Goal: Transaction & Acquisition: Purchase product/service

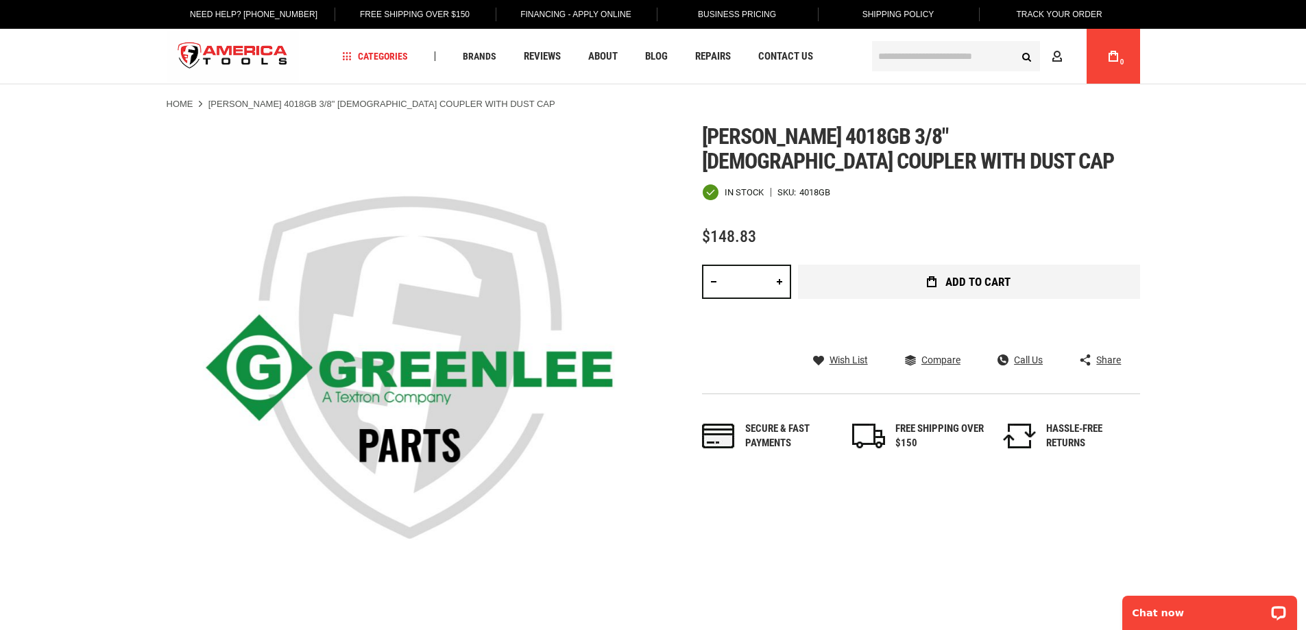
click at [963, 276] on span "Add to Cart" at bounding box center [978, 282] width 65 height 12
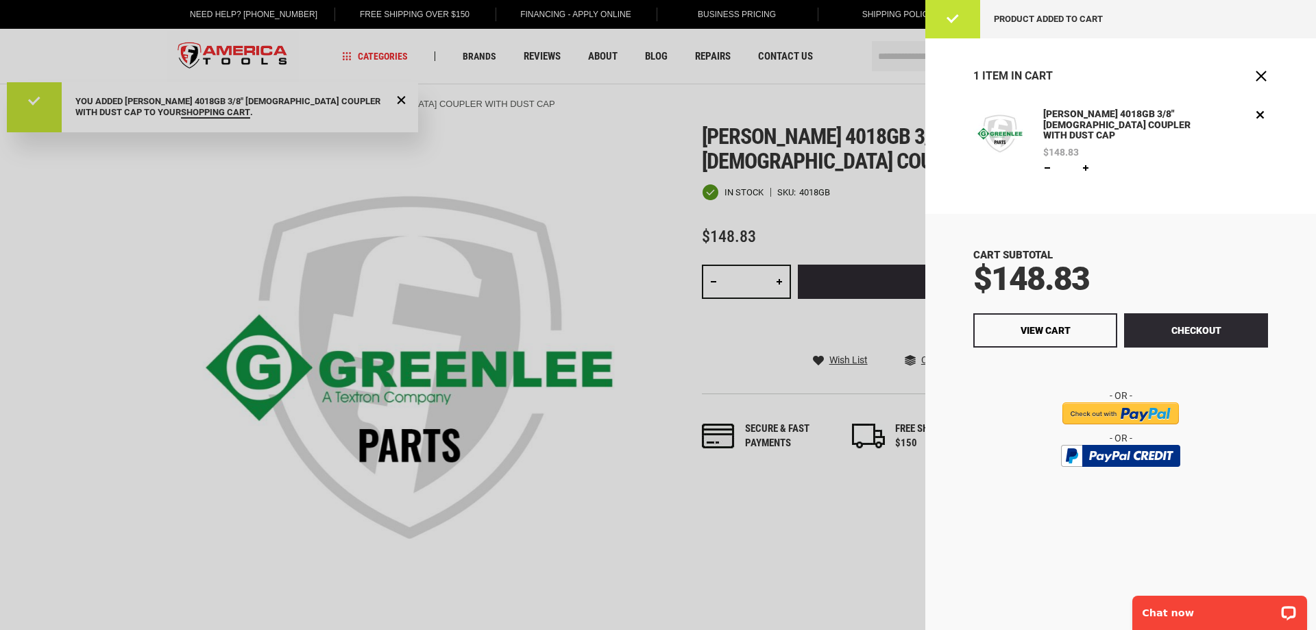
click at [855, 180] on div at bounding box center [658, 315] width 1316 height 630
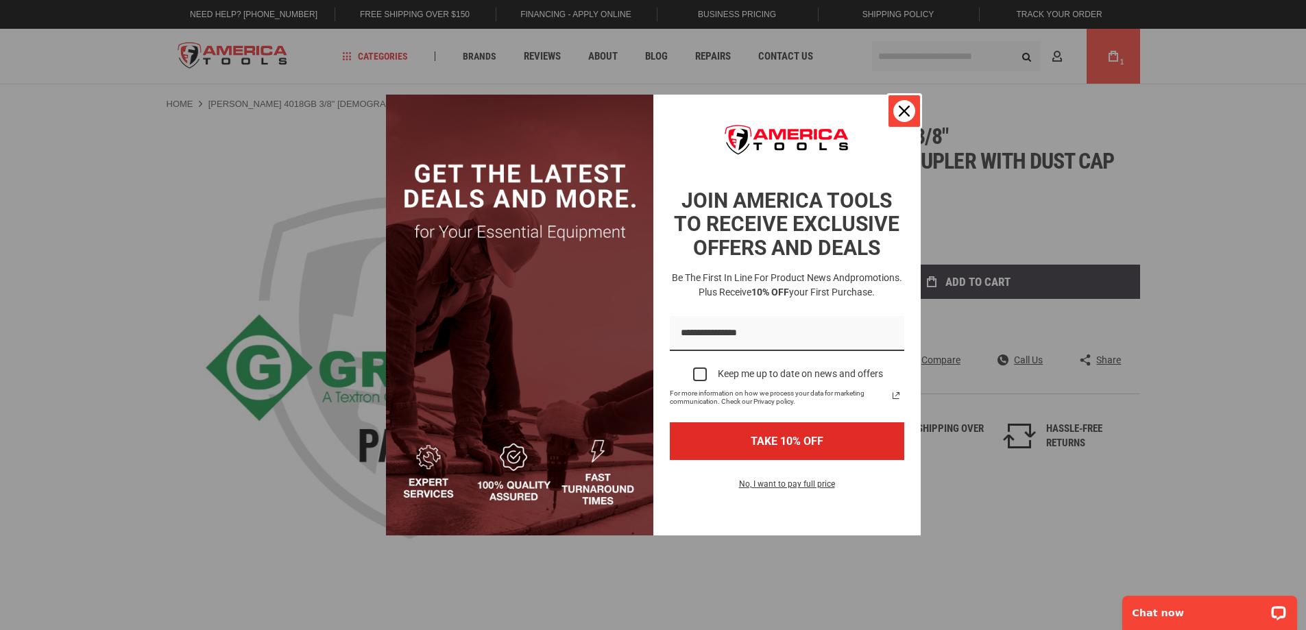
click at [911, 111] on div "Close" at bounding box center [904, 111] width 22 height 22
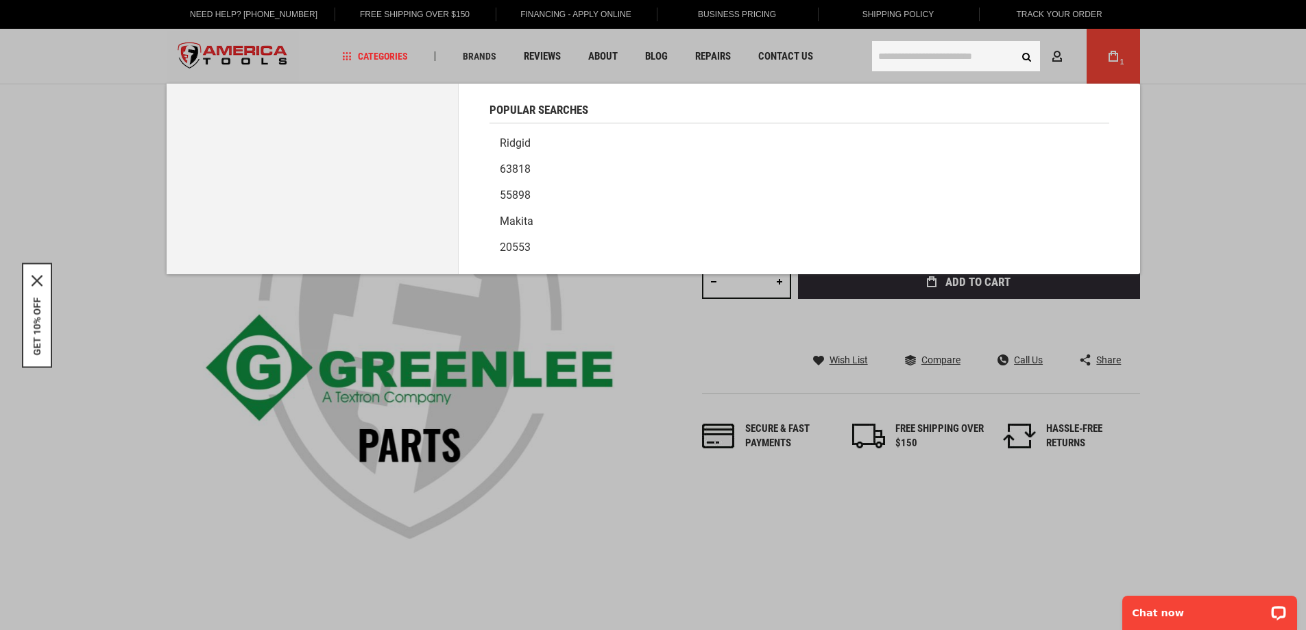
click at [903, 59] on input "text" at bounding box center [956, 56] width 168 height 30
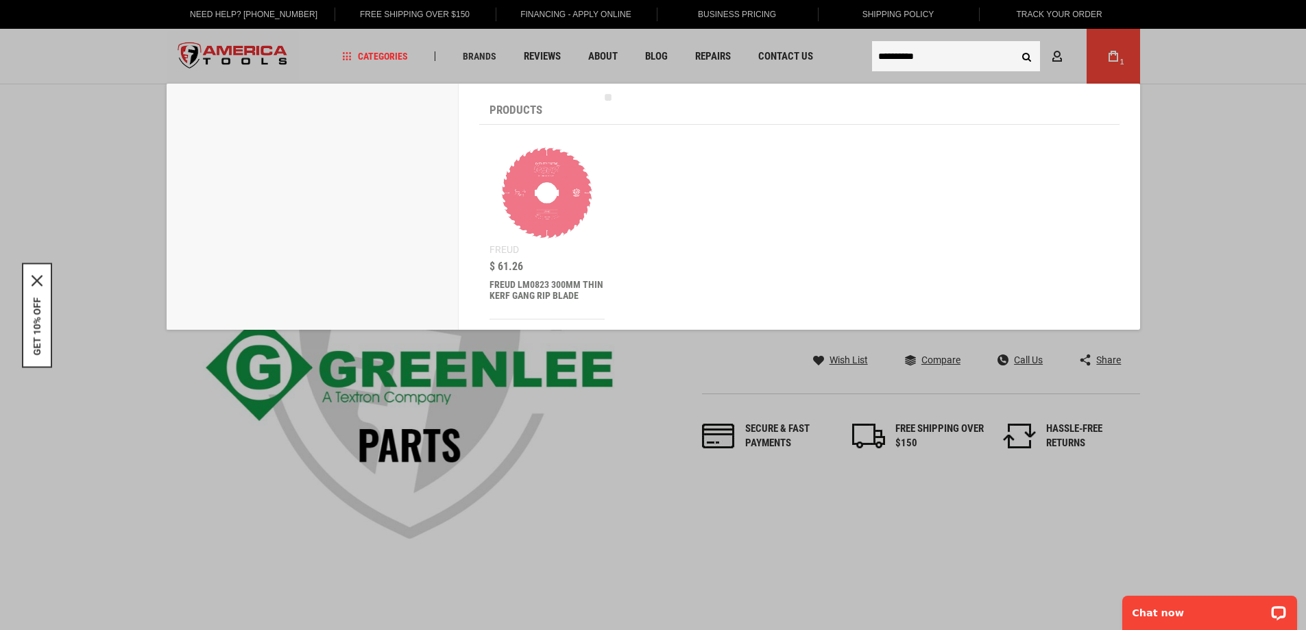
type input "**********"
click at [1014, 43] on button "Search" at bounding box center [1027, 56] width 26 height 26
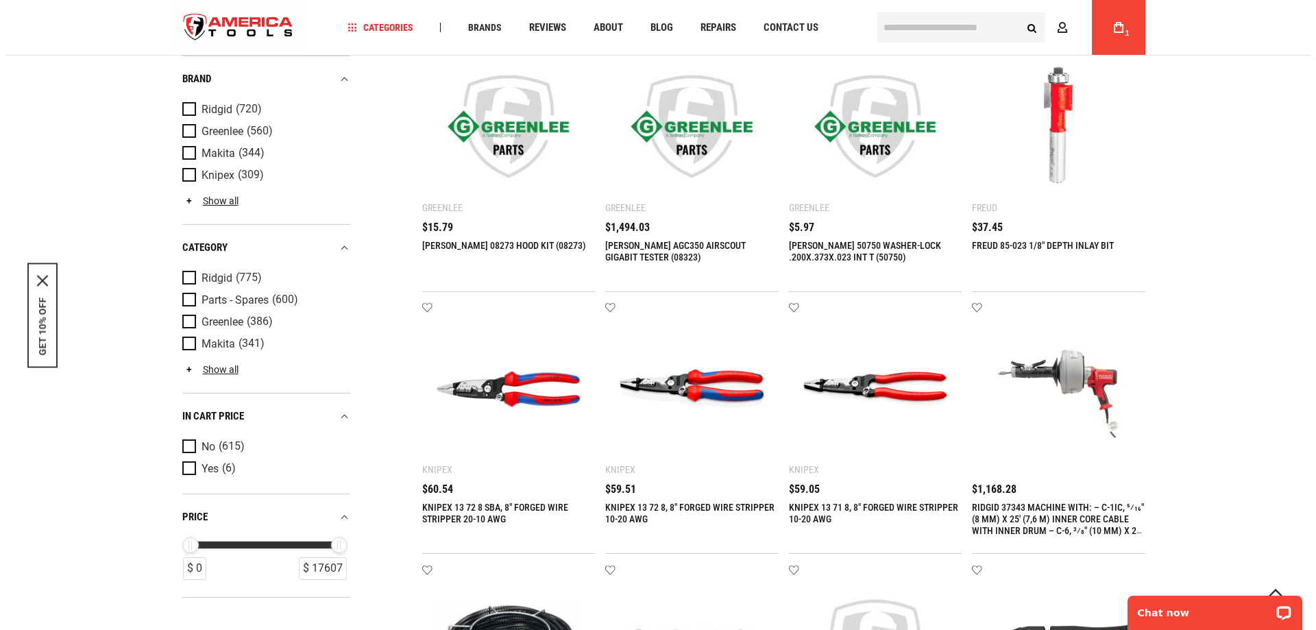
scroll to position [137, 0]
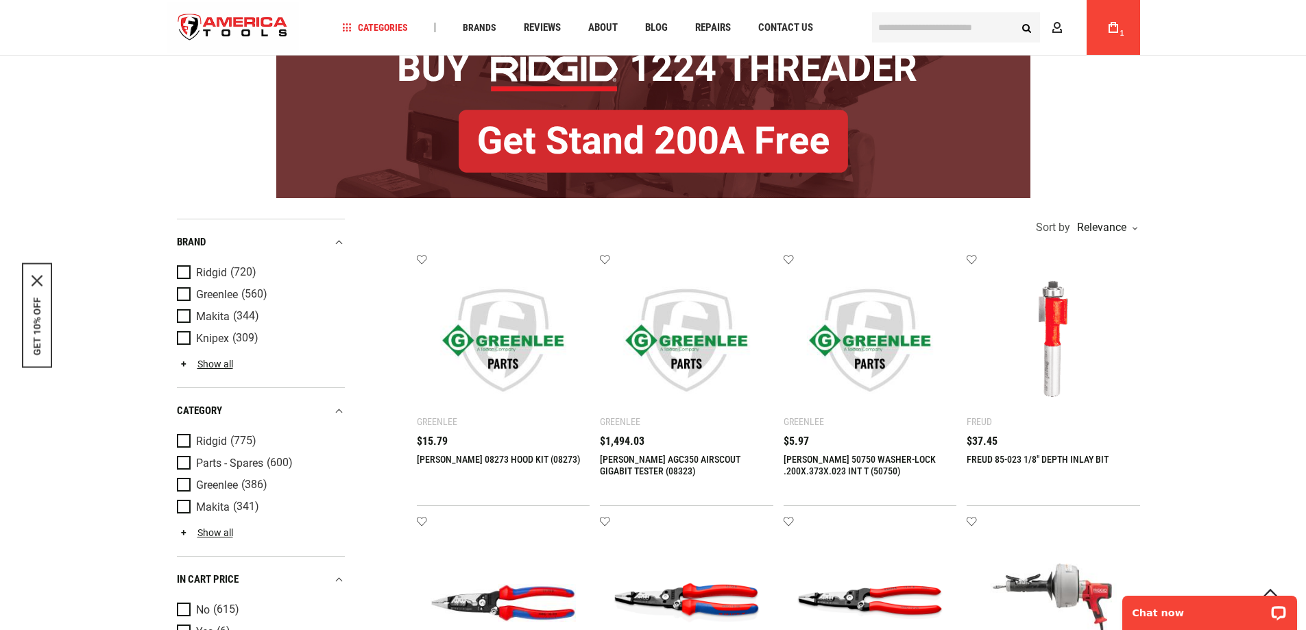
click at [1111, 22] on icon at bounding box center [1114, 27] width 10 height 11
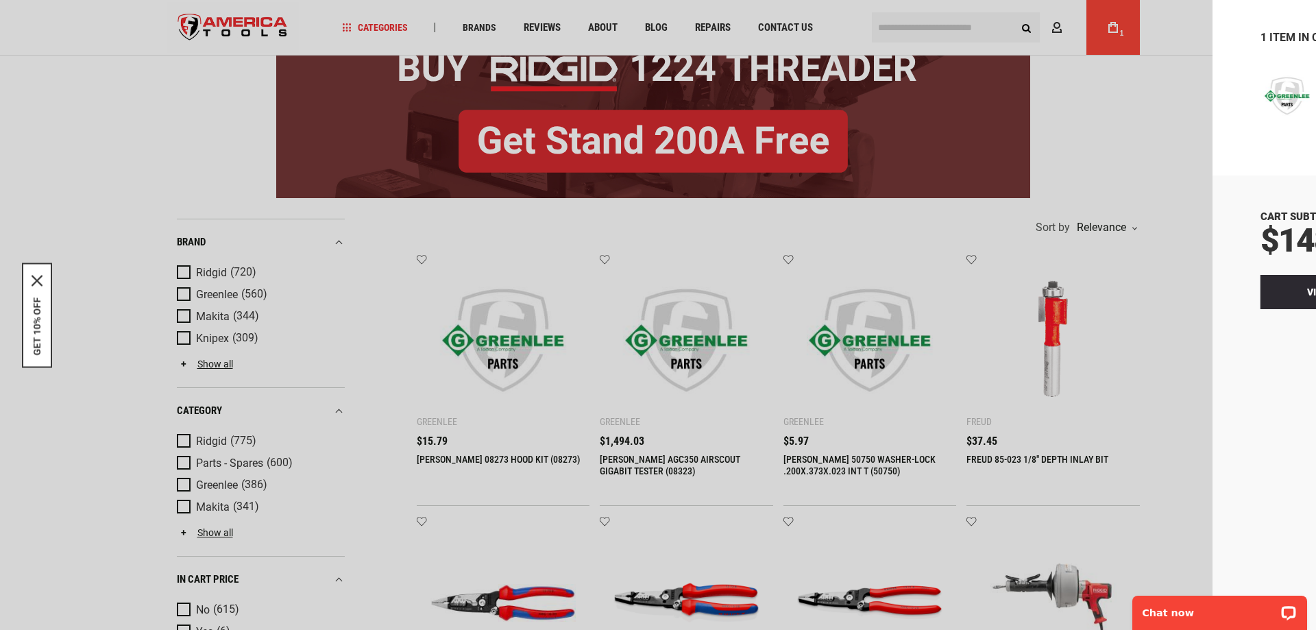
click at [1055, 287] on span "View Cart" at bounding box center [1046, 292] width 50 height 11
